Goal: Task Accomplishment & Management: Use online tool/utility

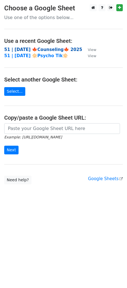
click at [40, 50] on strong "51 | [DATE] 🍁Counseling🍁 2025" at bounding box center [43, 49] width 78 height 5
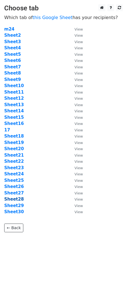
click at [17, 199] on strong "Sheet28" at bounding box center [14, 199] width 20 height 5
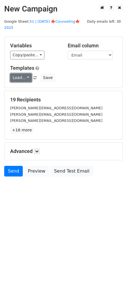
click at [23, 73] on link "Load..." at bounding box center [21, 77] width 22 height 9
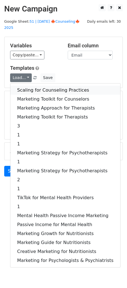
click at [44, 86] on link "Scaling for Counseling Practices" at bounding box center [65, 90] width 110 height 9
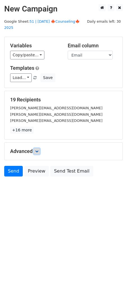
click at [38, 150] on icon at bounding box center [36, 151] width 3 height 3
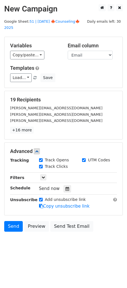
click at [69, 185] on div "Send now" at bounding box center [72, 189] width 66 height 8
click at [65, 187] on icon at bounding box center [67, 189] width 4 height 4
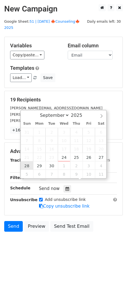
type input "2025-09-28 12:00"
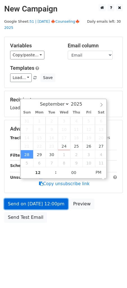
click at [28, 199] on link "Send on Sep 28 at 12:00pm" at bounding box center [36, 204] width 64 height 11
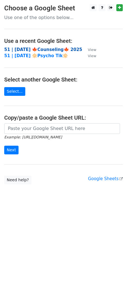
click at [33, 50] on strong "51 | [DATE] 🍁Counseling🍁 2025" at bounding box center [43, 49] width 78 height 5
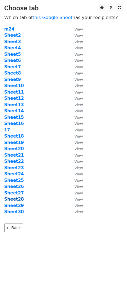
click at [14, 202] on strong "Sheet28" at bounding box center [14, 199] width 20 height 5
click at [13, 204] on strong "Sheet29" at bounding box center [14, 205] width 20 height 5
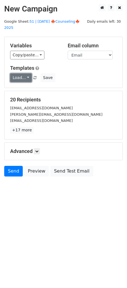
click at [21, 73] on link "Load..." at bounding box center [21, 77] width 22 height 9
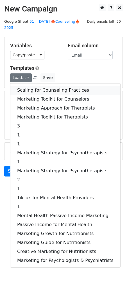
click at [40, 86] on link "Scaling for Counseling Practices" at bounding box center [65, 90] width 110 height 9
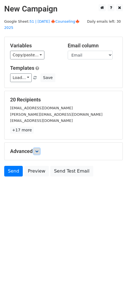
click at [38, 150] on icon at bounding box center [36, 151] width 3 height 3
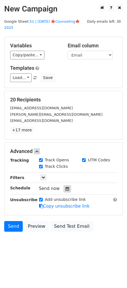
click at [65, 187] on icon at bounding box center [67, 189] width 4 height 4
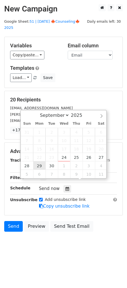
type input "[DATE] 12:00"
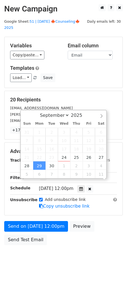
scroll to position [0, 0]
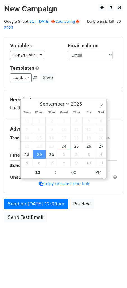
click at [40, 205] on div "Send on Sep 29 at 12:00pm Preview Send Test Email" at bounding box center [63, 212] width 127 height 27
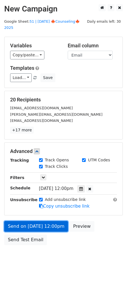
click at [47, 201] on form "Variables Copy/paste... {{Name}} {{Email}} Email column Name Email Templates Lo…" at bounding box center [63, 142] width 118 height 211
click at [43, 221] on link "Send on Sep 29 at 12:00pm" at bounding box center [36, 226] width 64 height 11
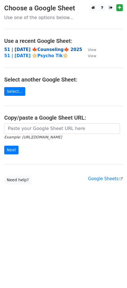
click at [37, 50] on strong "51 | [DATE] 🍁Counseling🍁 2025" at bounding box center [43, 49] width 78 height 5
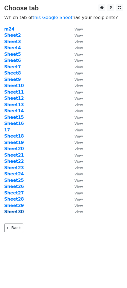
click at [17, 212] on strong "Sheet30" at bounding box center [14, 211] width 20 height 5
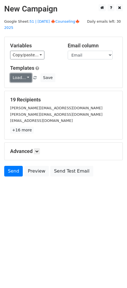
click at [25, 73] on link "Load..." at bounding box center [21, 77] width 22 height 9
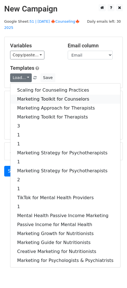
click at [38, 95] on link "Marketing Toolkit for Counselors" at bounding box center [65, 99] width 110 height 9
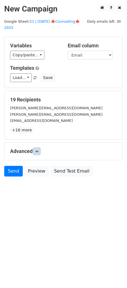
click at [37, 150] on icon at bounding box center [36, 151] width 3 height 3
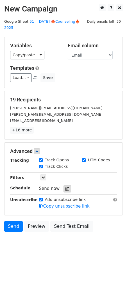
click at [63, 185] on div at bounding box center [67, 188] width 8 height 7
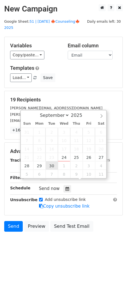
type input "[DATE] 12:00"
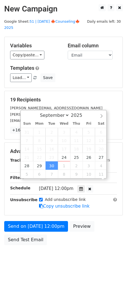
scroll to position [0, 0]
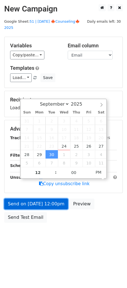
click at [46, 199] on link "Send on [DATE] 12:00pm" at bounding box center [36, 204] width 64 height 11
